Goal: Check status: Check status

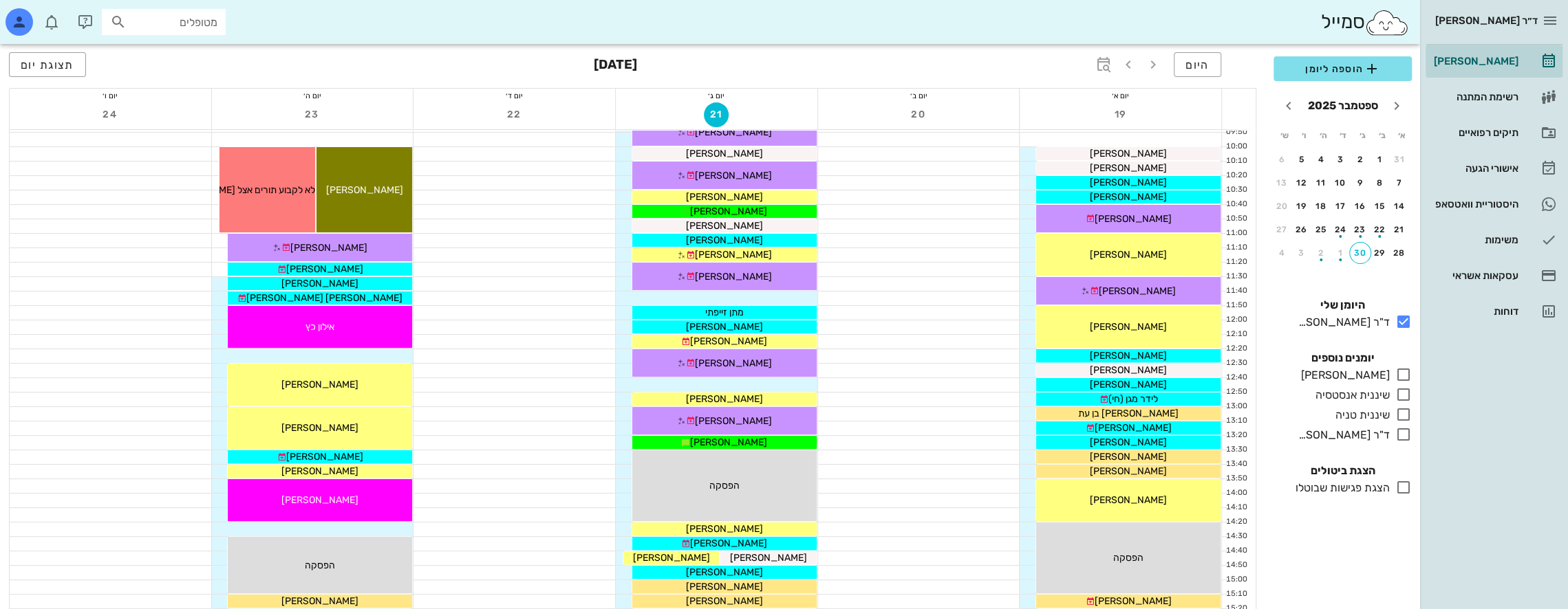
scroll to position [275, 0]
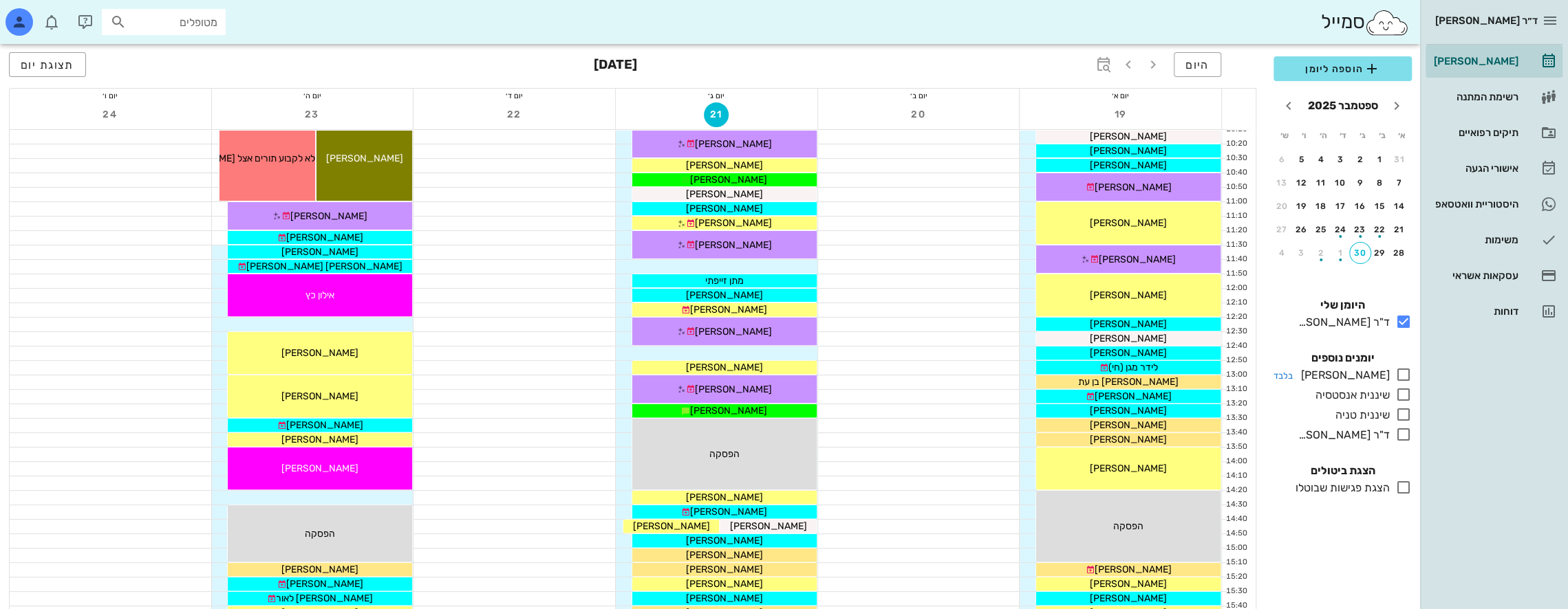
drag, startPoint x: 1403, startPoint y: 376, endPoint x: 1393, endPoint y: 373, distance: 10.4
click at [1403, 375] on icon at bounding box center [1404, 375] width 16 height 16
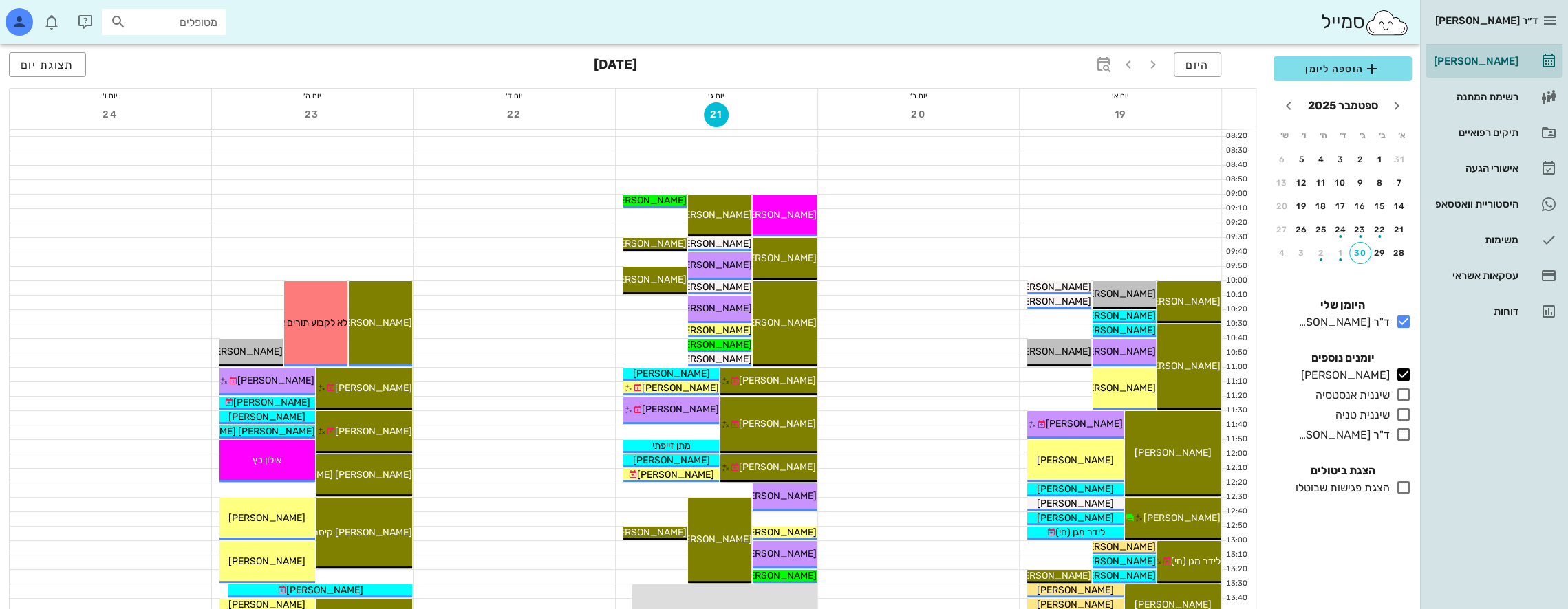
scroll to position [138, 0]
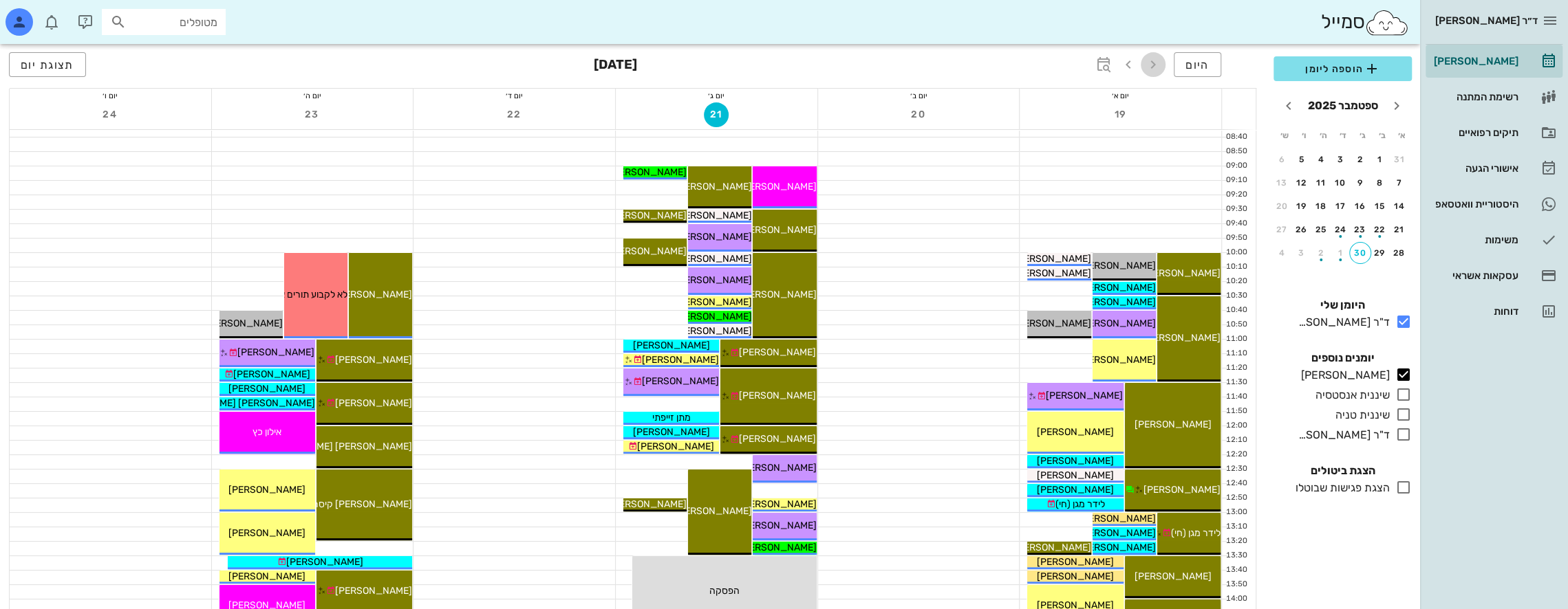
click at [1159, 61] on icon "button" at bounding box center [1153, 65] width 16 height 16
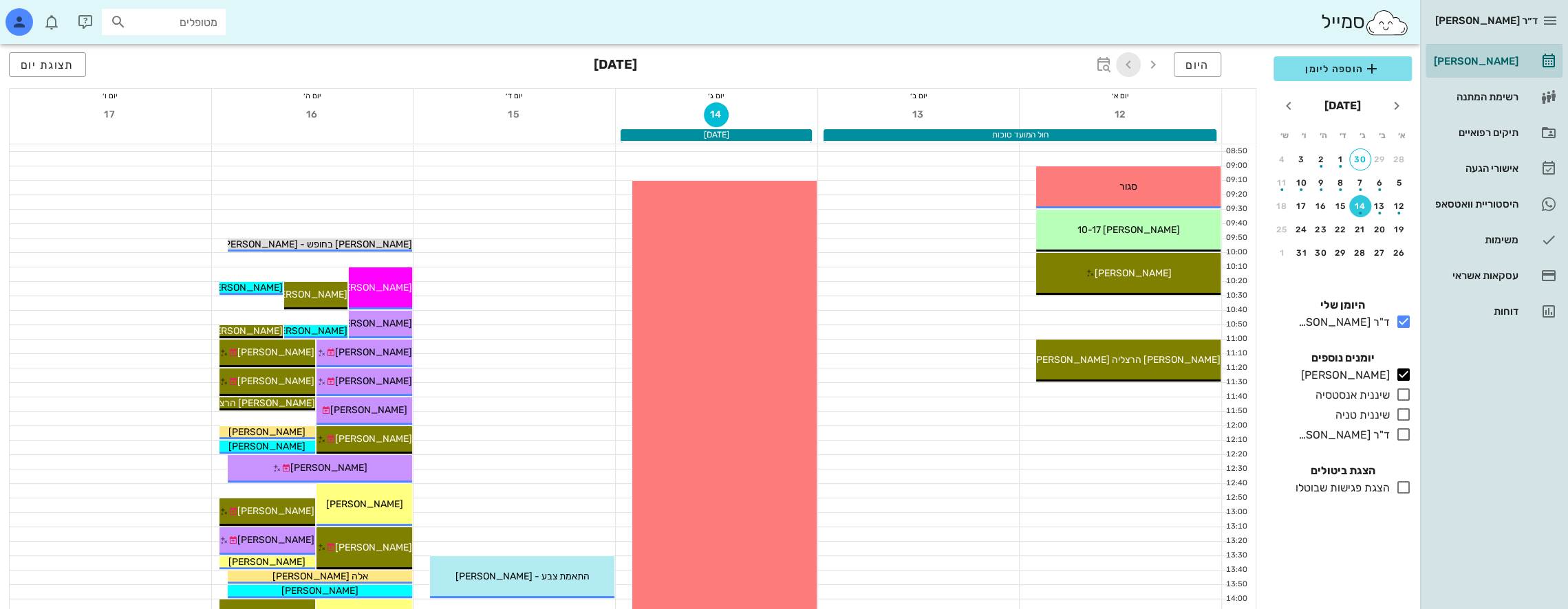
click at [1133, 62] on icon "button" at bounding box center [1128, 65] width 16 height 16
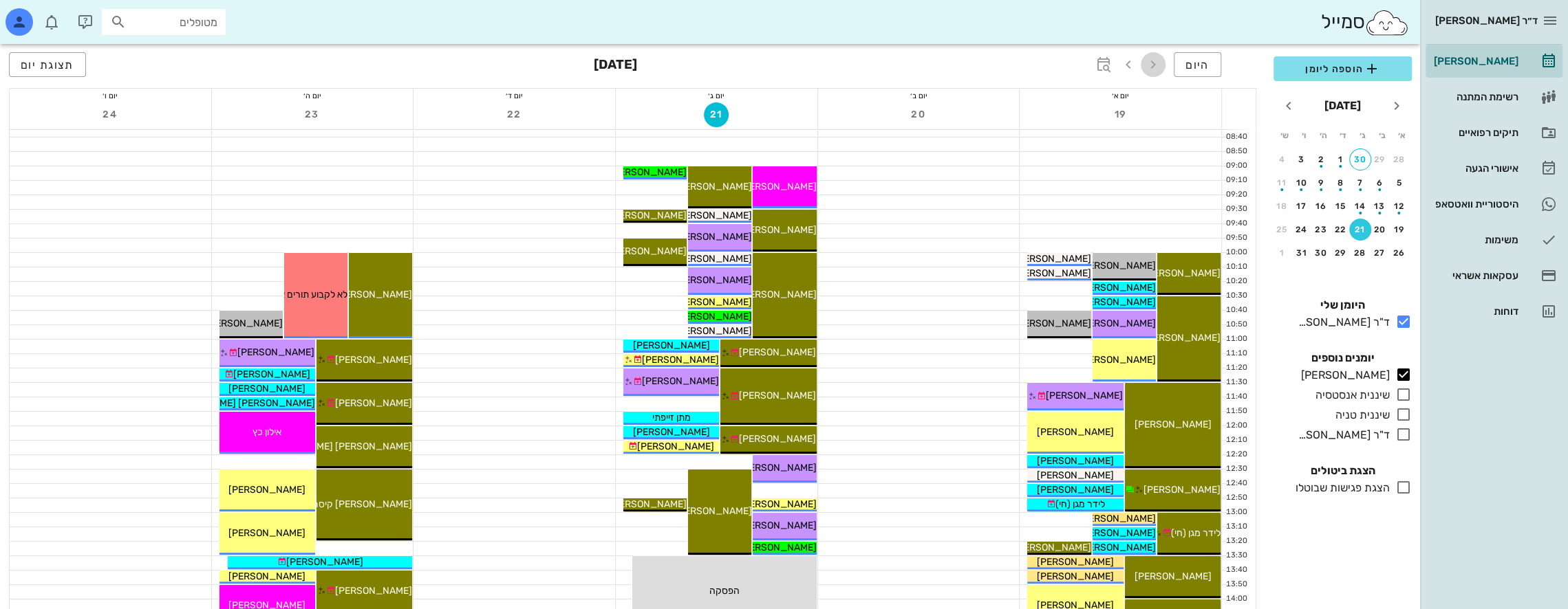
click at [1156, 68] on icon "button" at bounding box center [1153, 65] width 16 height 16
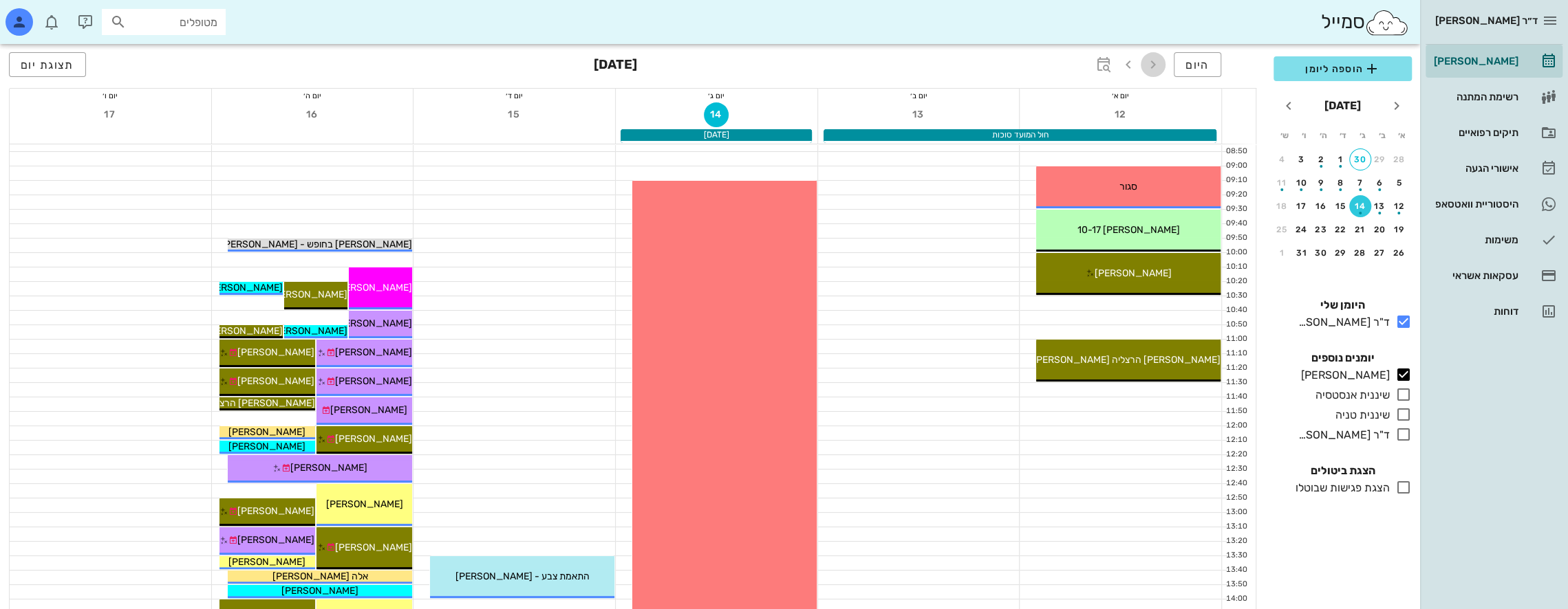
click at [1156, 68] on icon "button" at bounding box center [1153, 65] width 16 height 16
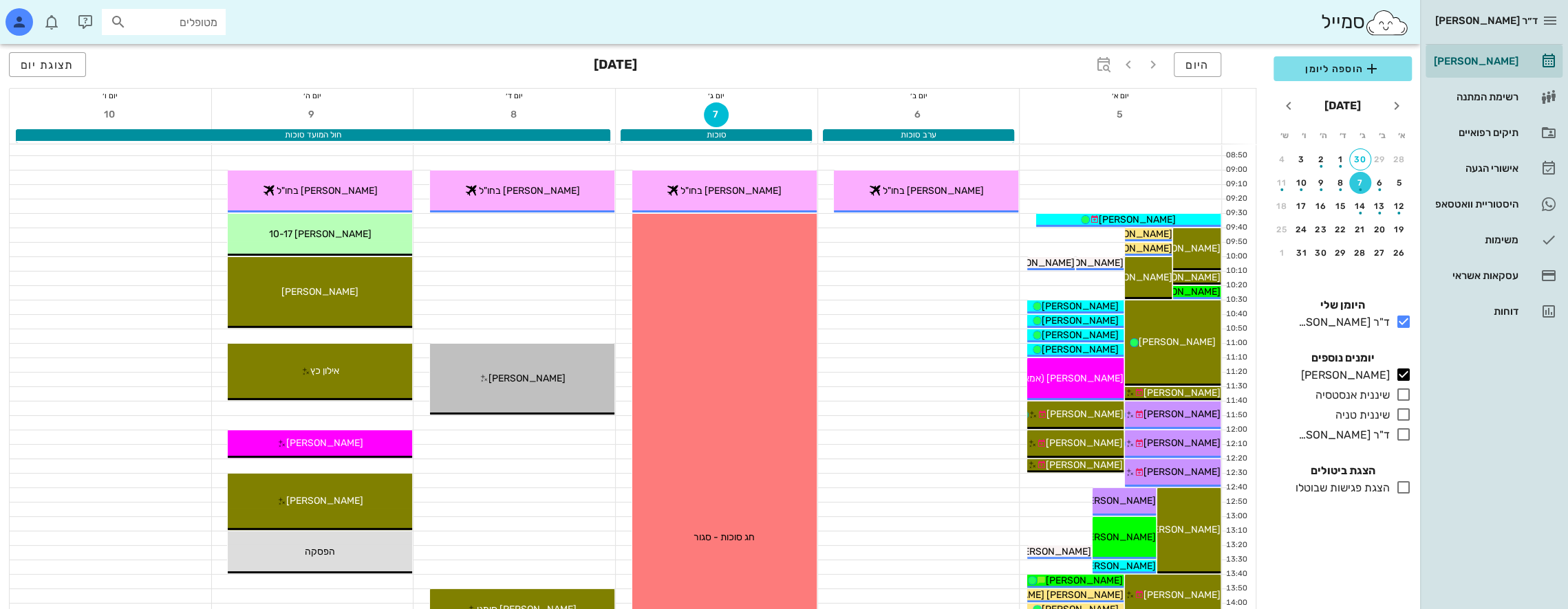
scroll to position [138, 0]
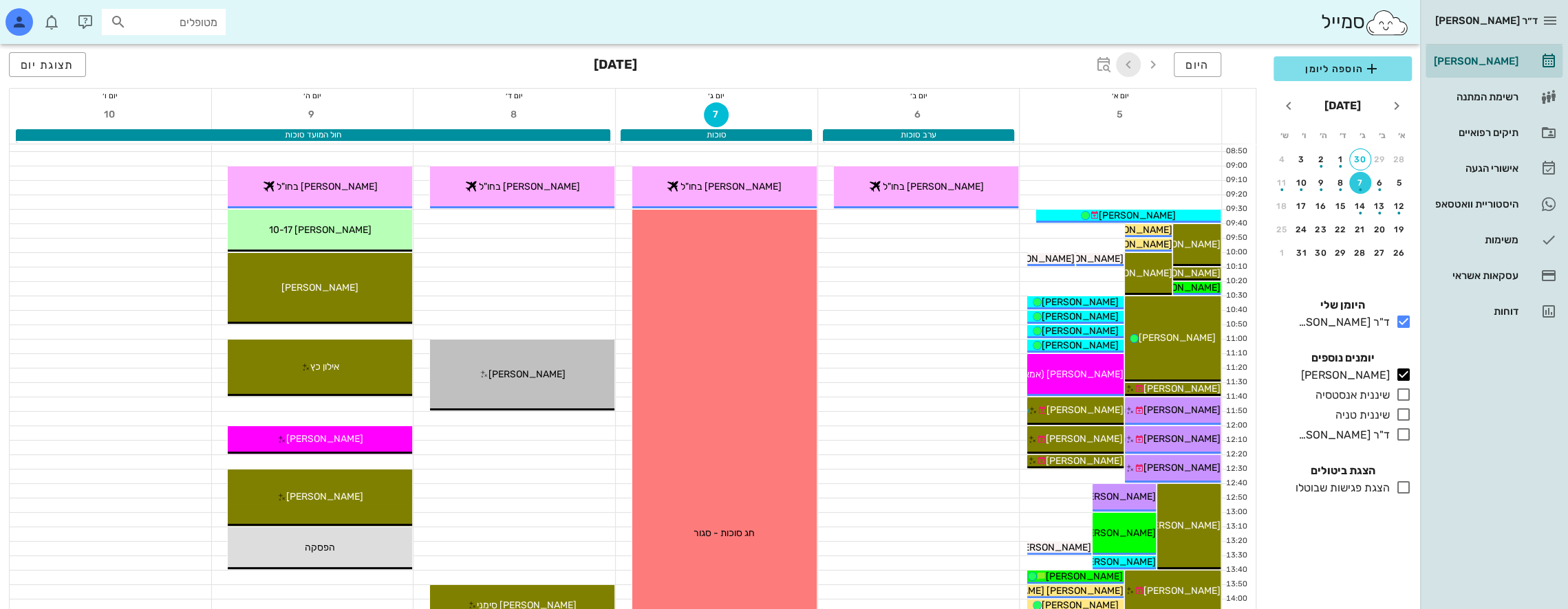
click at [1129, 63] on icon "button" at bounding box center [1128, 65] width 16 height 16
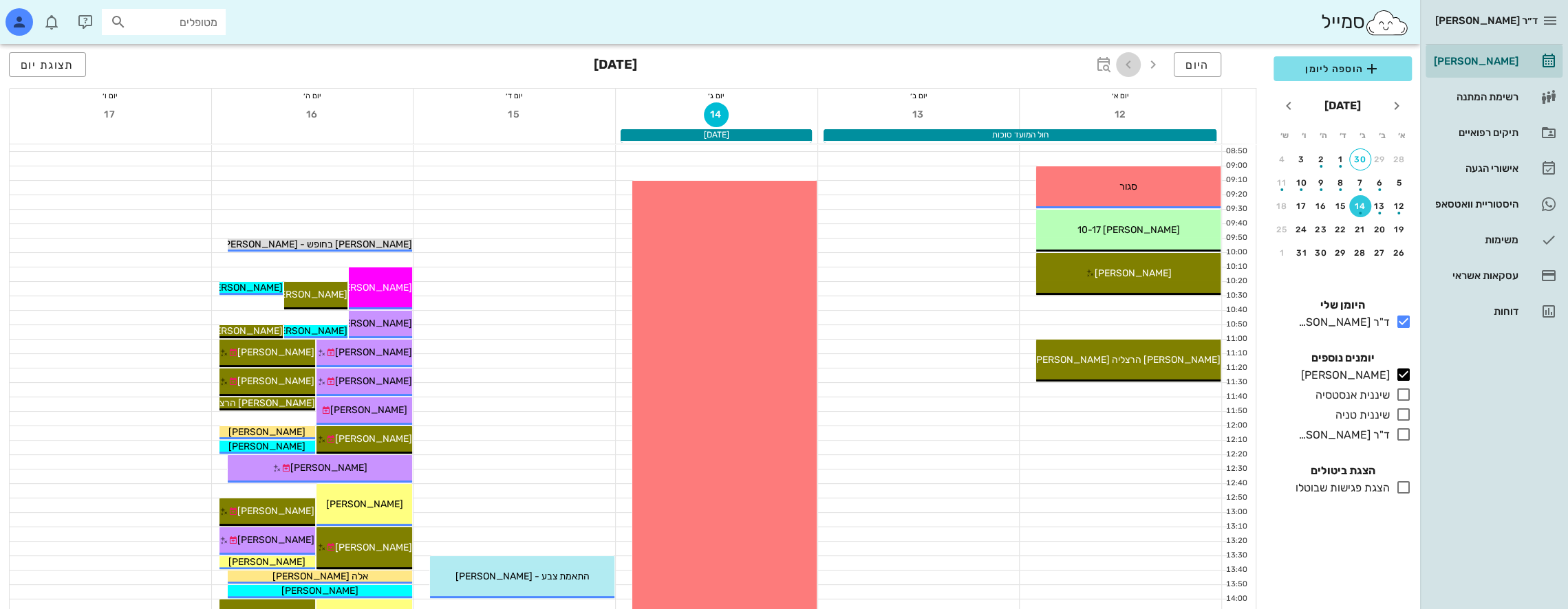
click at [1129, 63] on icon "button" at bounding box center [1128, 65] width 16 height 16
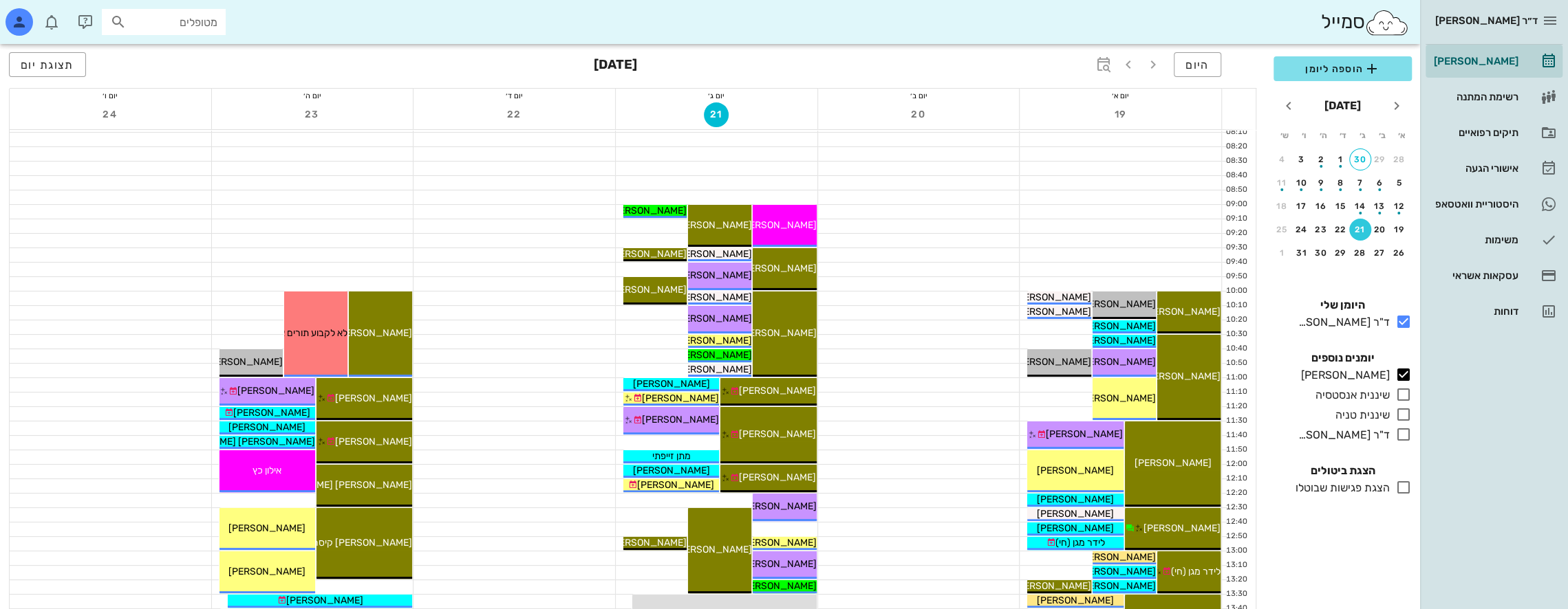
scroll to position [68, 0]
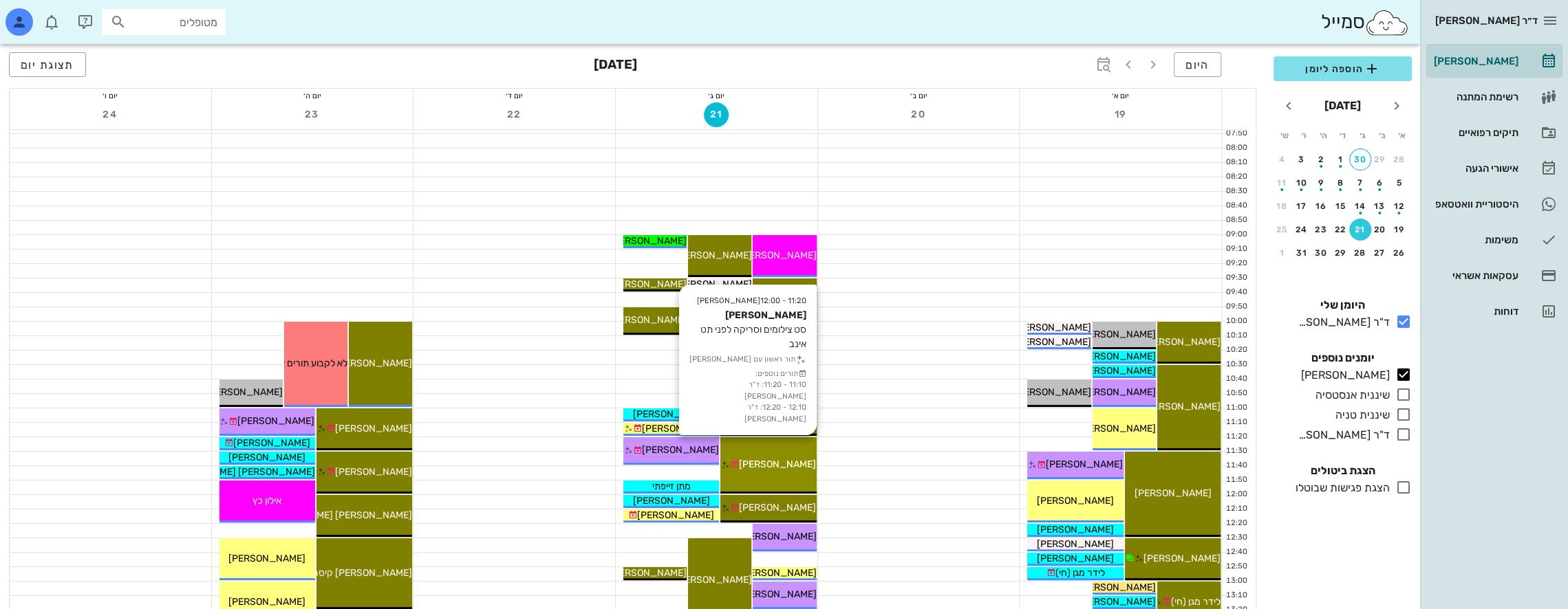
click at [789, 447] on div "11:20 - 12:00 [PERSON_NAME] סט צילומים וסריקה לפני תט אינב תור ראשון עם [PERSON…" at bounding box center [768, 465] width 96 height 57
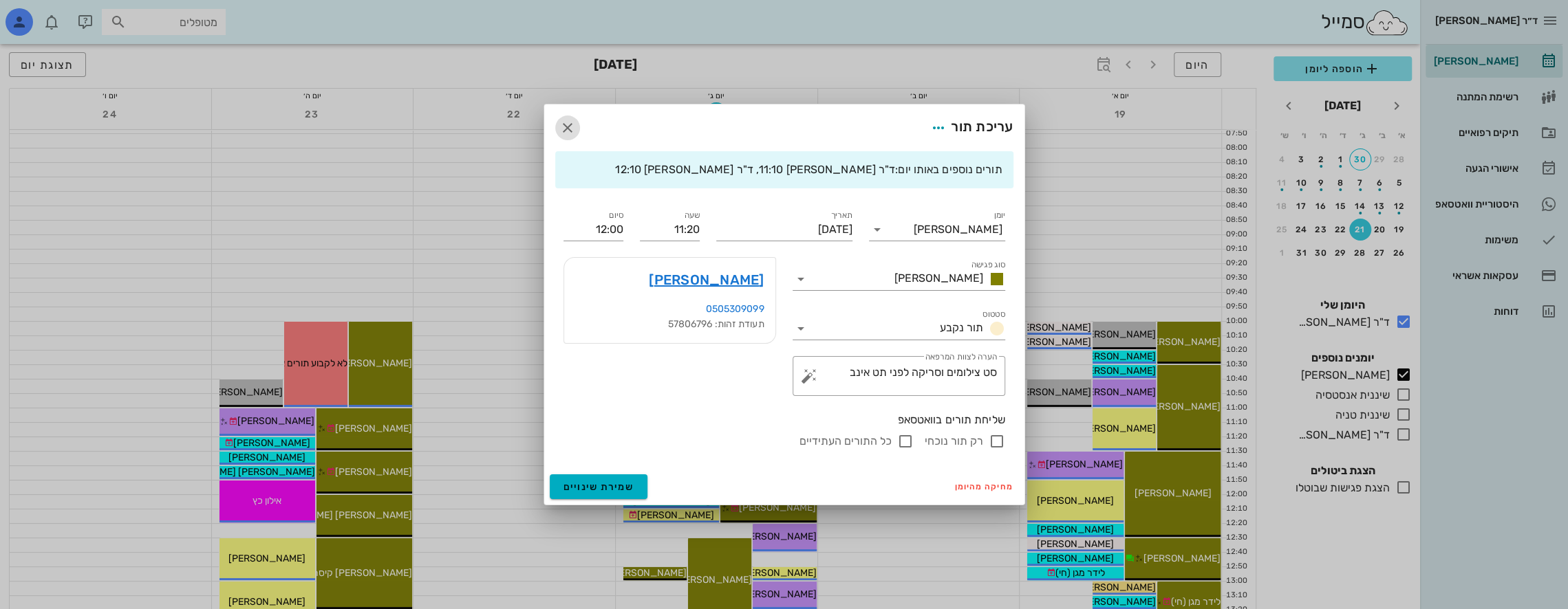
click at [571, 128] on icon "button" at bounding box center [568, 128] width 16 height 16
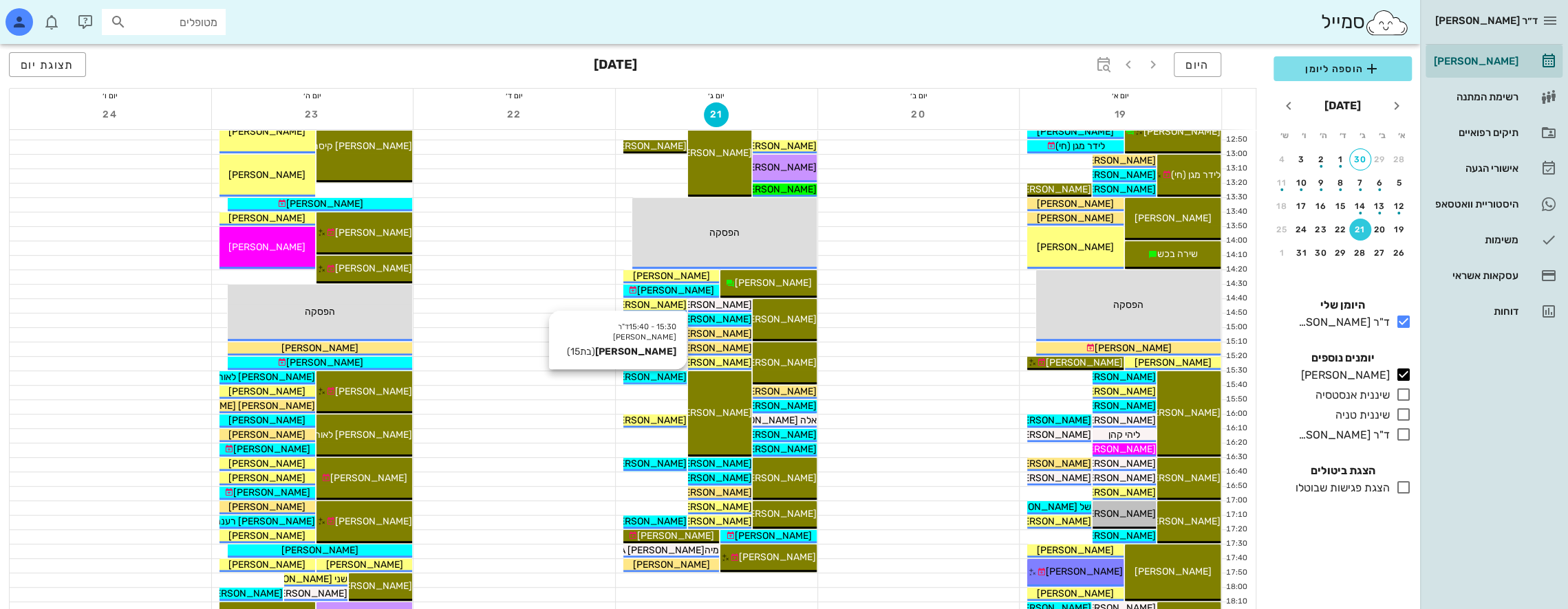
scroll to position [344, 0]
